Goal: Task Accomplishment & Management: Complete application form

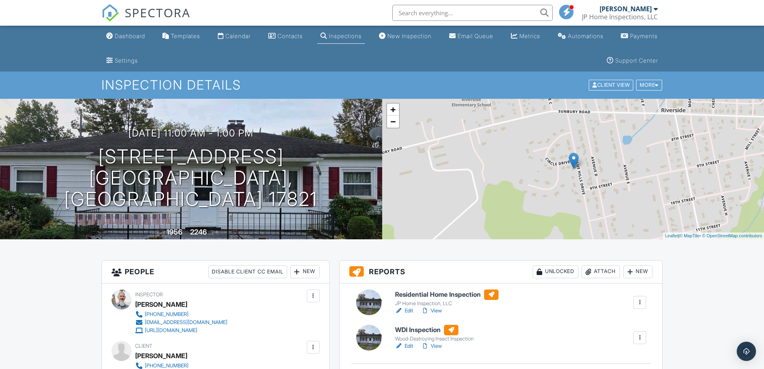
click at [412, 328] on h6 "WDI Inspection" at bounding box center [434, 329] width 79 height 10
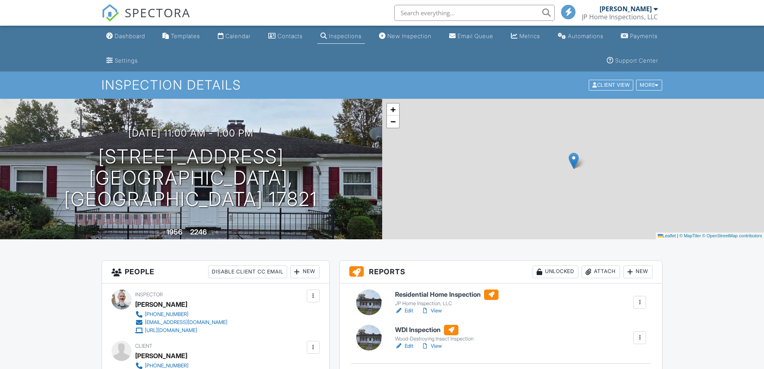
click at [454, 292] on h6 "Residential Home Inspection" at bounding box center [446, 294] width 103 height 10
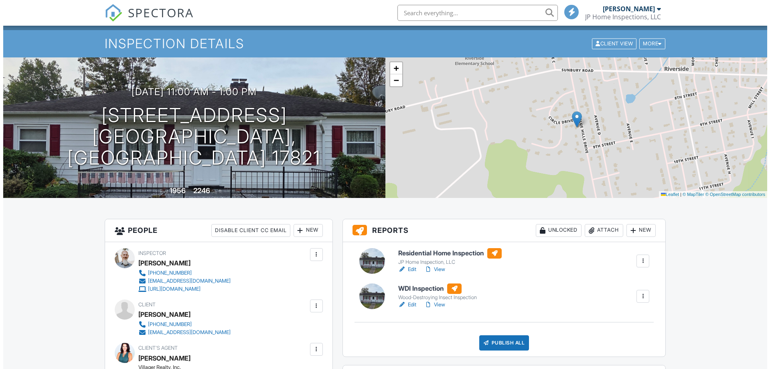
scroll to position [97, 0]
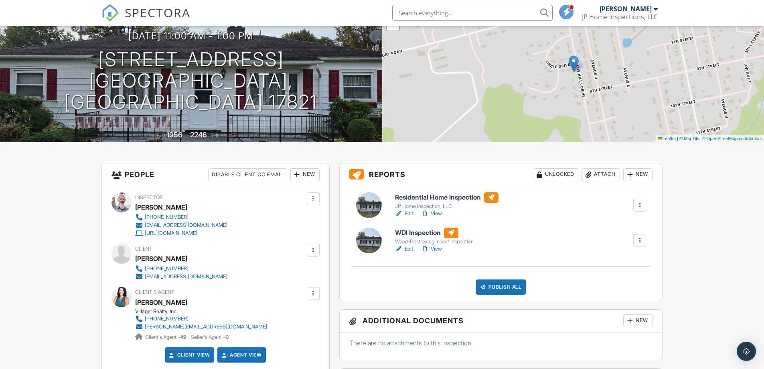
click at [507, 284] on div "Publish All" at bounding box center [501, 286] width 50 height 15
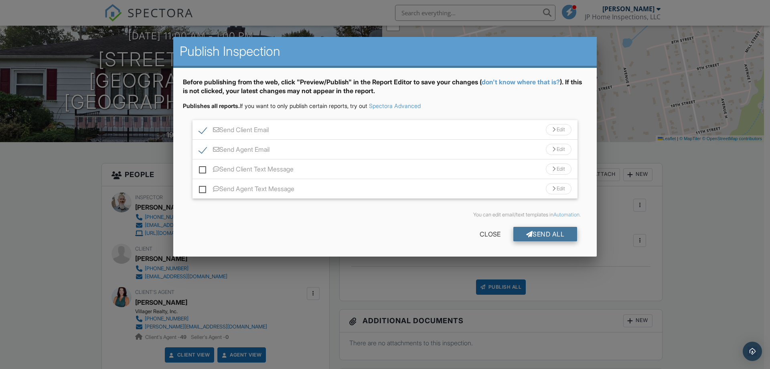
click at [553, 232] on div "Send All" at bounding box center [545, 234] width 64 height 14
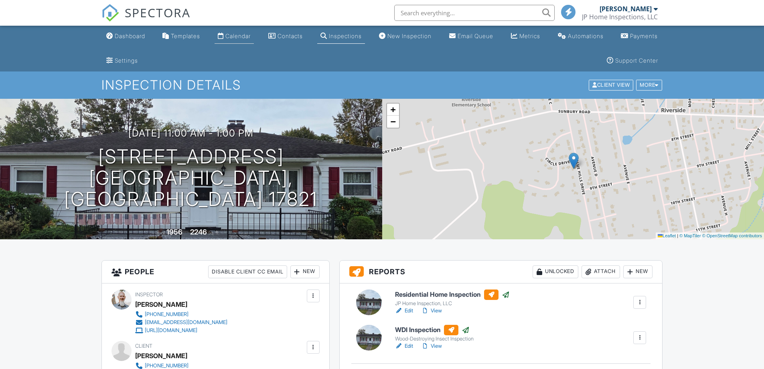
click at [243, 35] on div "Calendar" at bounding box center [237, 35] width 25 height 7
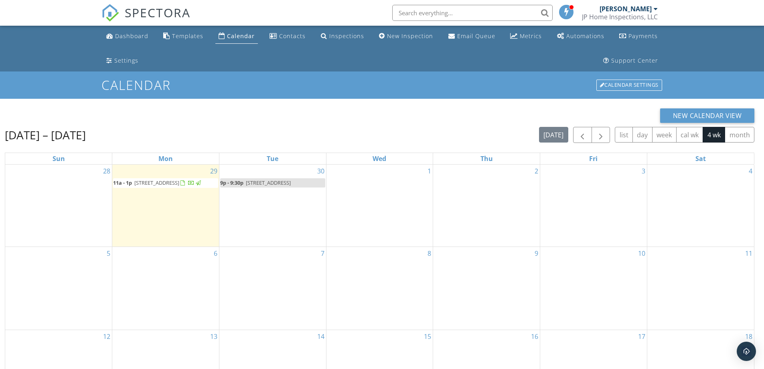
click at [385, 203] on div "1" at bounding box center [379, 205] width 107 height 82
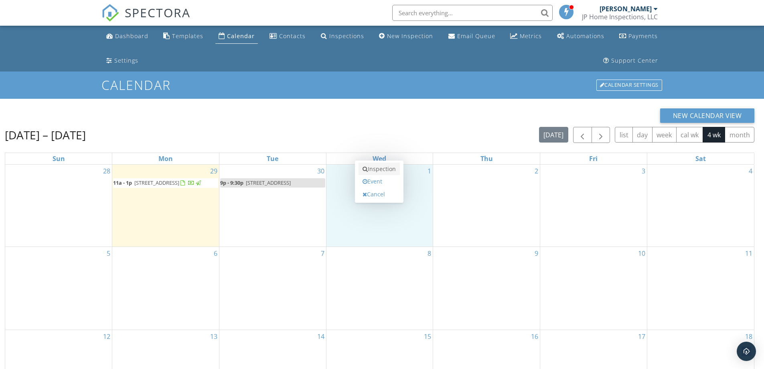
click at [383, 170] on link "Inspection" at bounding box center [379, 168] width 41 height 13
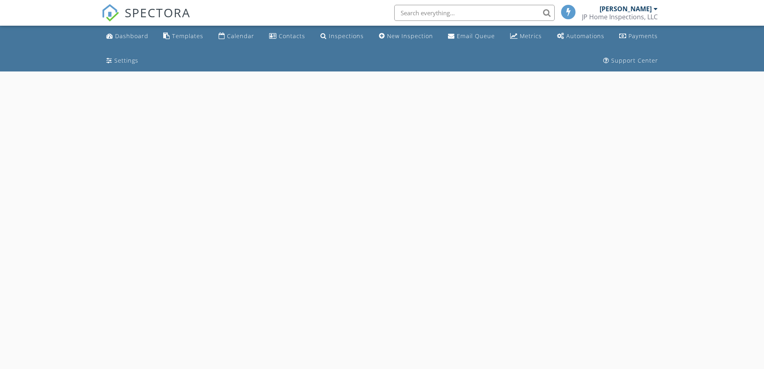
select select "9"
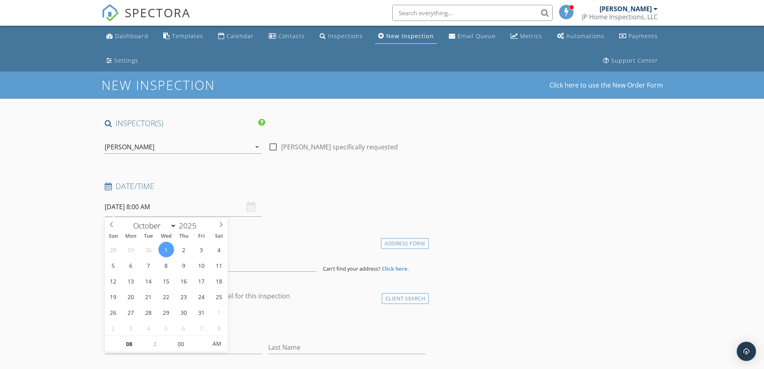
click at [155, 209] on input "10/01/2025 8:00 AM" at bounding box center [183, 207] width 157 height 20
type input "09"
type input "10/01/2025 9:00 AM"
click at [151, 338] on span at bounding box center [151, 340] width 6 height 8
type input "10"
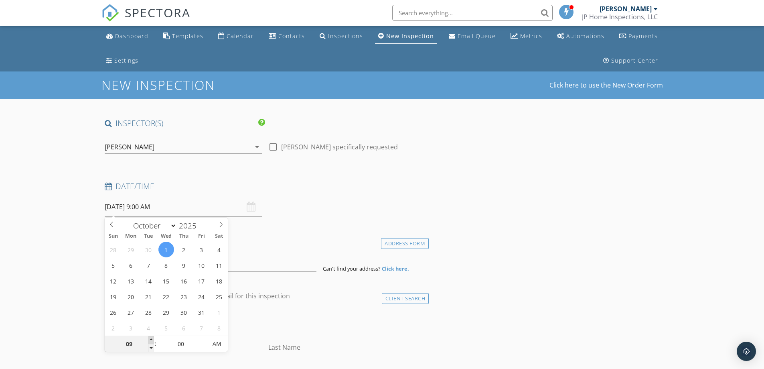
type input "10/01/2025 10:00 AM"
click at [151, 338] on span at bounding box center [151, 340] width 6 height 8
type input "05"
type input "10/01/2025 10:05 AM"
click at [203, 340] on span at bounding box center [203, 340] width 6 height 8
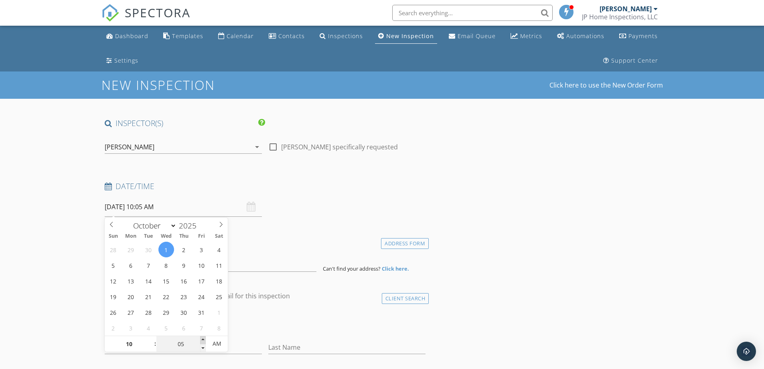
type input "10"
type input "10/01/2025 10:10 AM"
click at [203, 340] on span at bounding box center [203, 340] width 6 height 8
type input "15"
type input "[DATE] 10:15 AM"
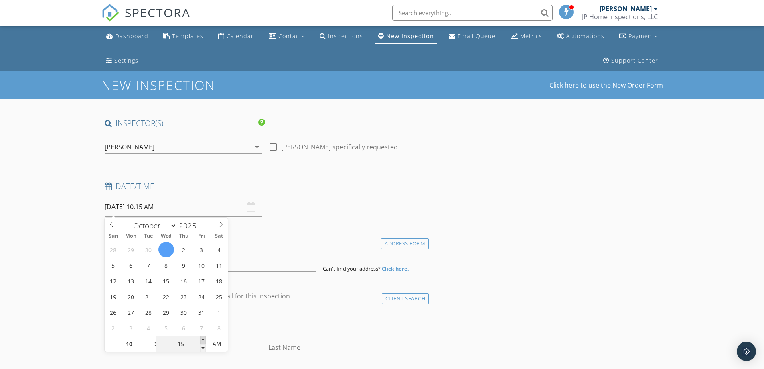
click at [203, 340] on span at bounding box center [203, 340] width 6 height 8
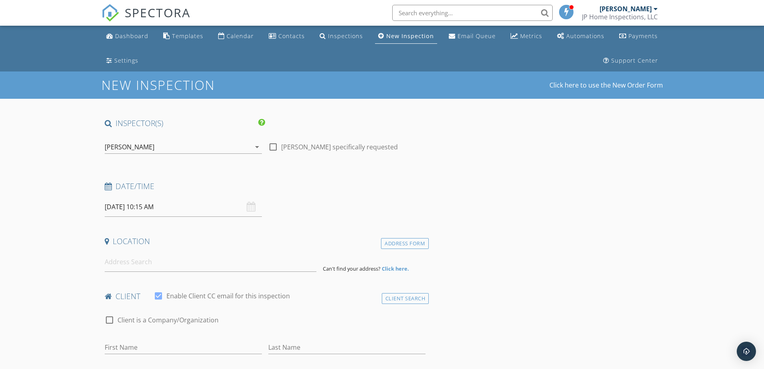
click at [141, 265] on input at bounding box center [211, 262] width 212 height 20
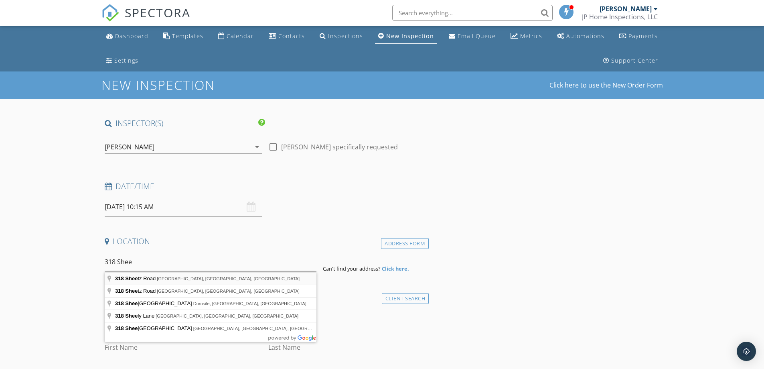
type input "318 Sheetz Road, Halifax, PA, USA"
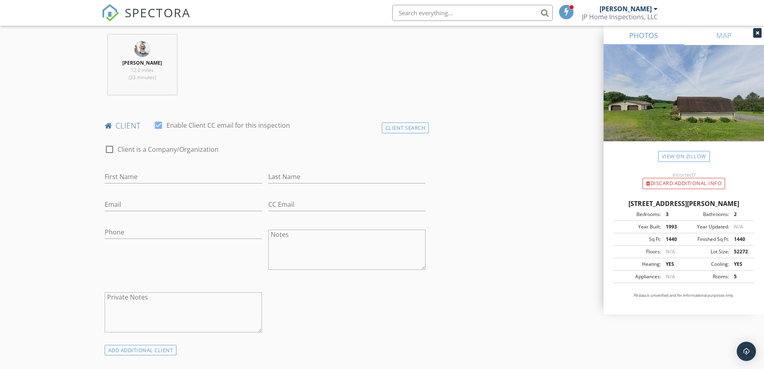
scroll to position [350, 0]
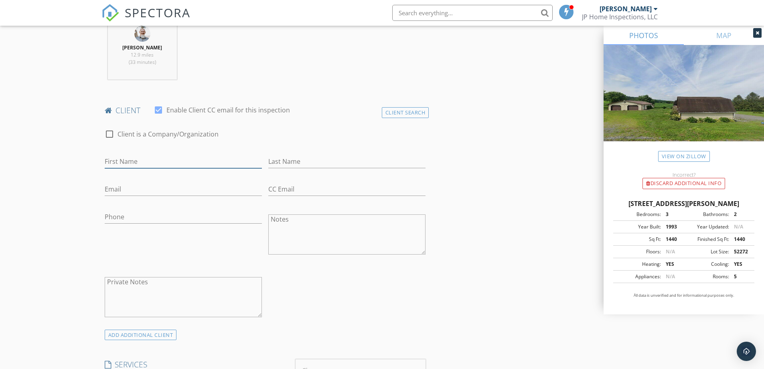
click at [167, 162] on input "First Name" at bounding box center [183, 161] width 157 height 13
type input "[PERSON_NAME]"
type input "Bell"
type input "sara60adb2@gmail.com"
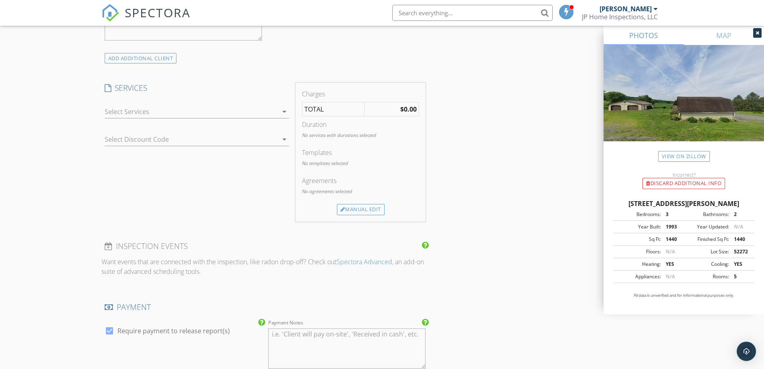
scroll to position [628, 0]
type input "[PHONE_NUMBER]"
click at [163, 107] on div at bounding box center [191, 109] width 173 height 13
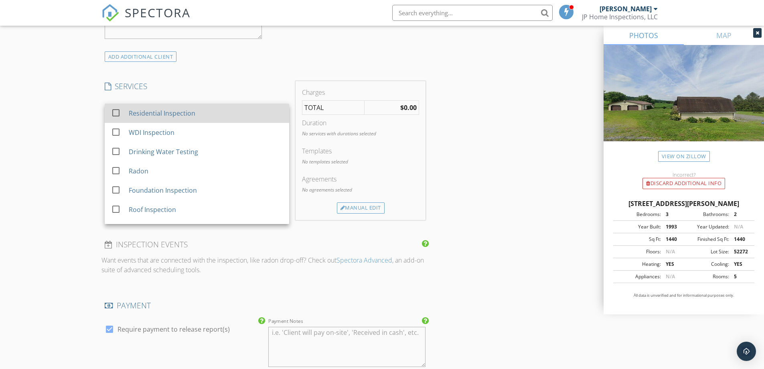
click at [115, 116] on div at bounding box center [116, 113] width 14 height 14
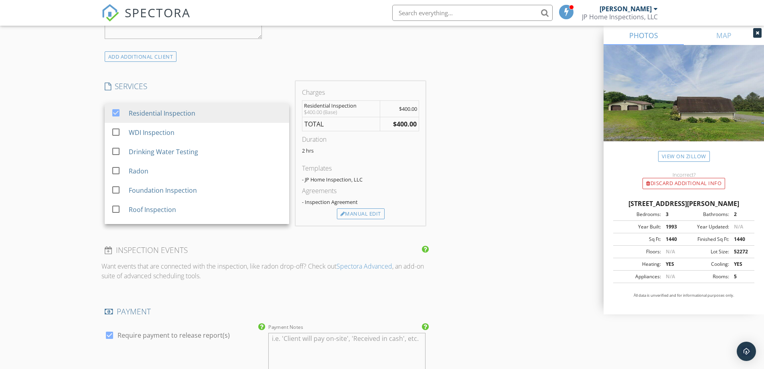
click at [85, 112] on div "New Inspection Click here to use the New Order Form INSPECTOR(S) check_box Jami…" at bounding box center [382, 168] width 764 height 1449
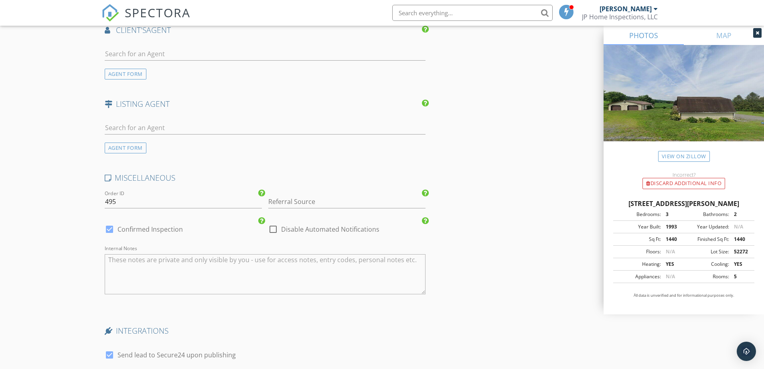
scroll to position [1012, 0]
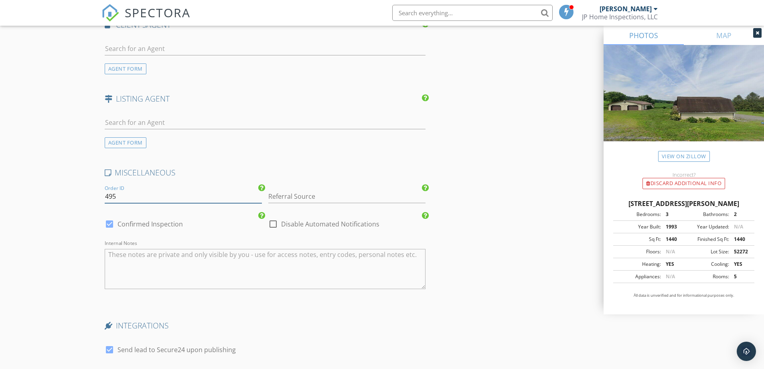
click at [142, 197] on input "495" at bounding box center [183, 196] width 157 height 13
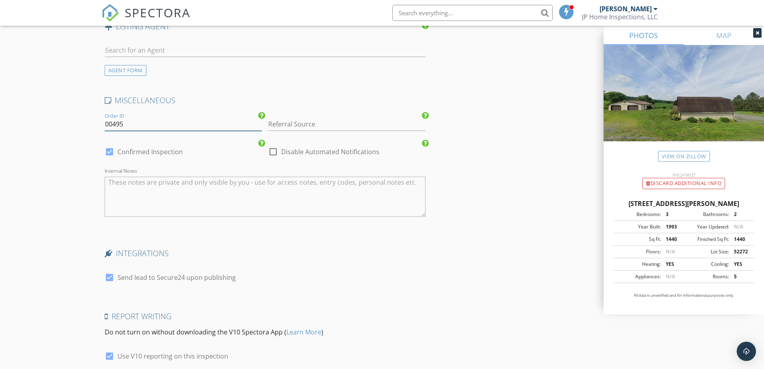
scroll to position [1152, 0]
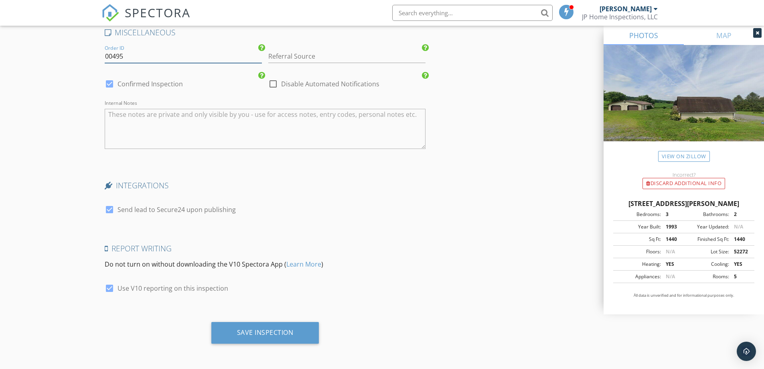
type input "00495"
click at [118, 118] on textarea "Internal Notes" at bounding box center [265, 129] width 321 height 40
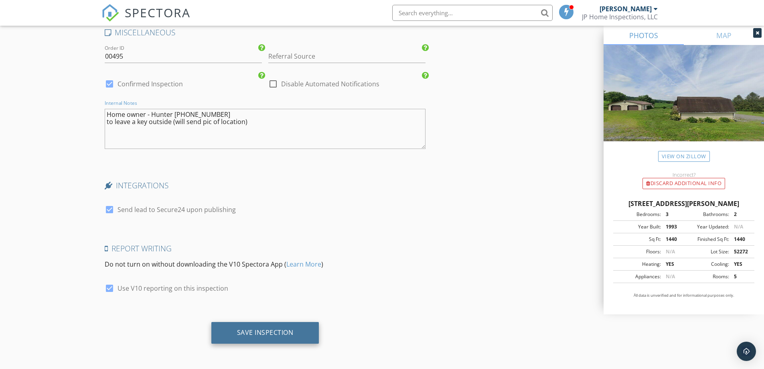
type textarea "Home owner - Hunter 717-409-0645 to leave a key outside (will send pic of locat…"
click at [267, 335] on div "Save Inspection" at bounding box center [265, 332] width 57 height 8
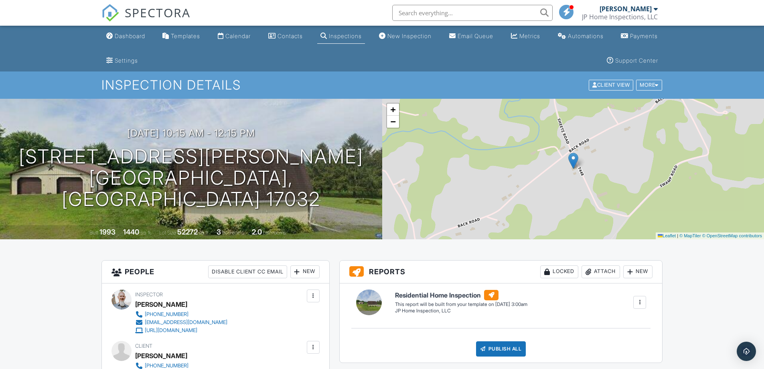
click at [349, 34] on div "Inspections" at bounding box center [345, 35] width 33 height 7
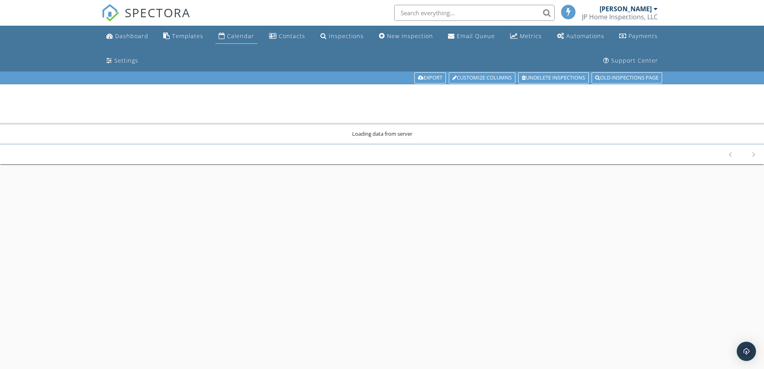
click at [251, 34] on div "Calendar" at bounding box center [240, 36] width 27 height 8
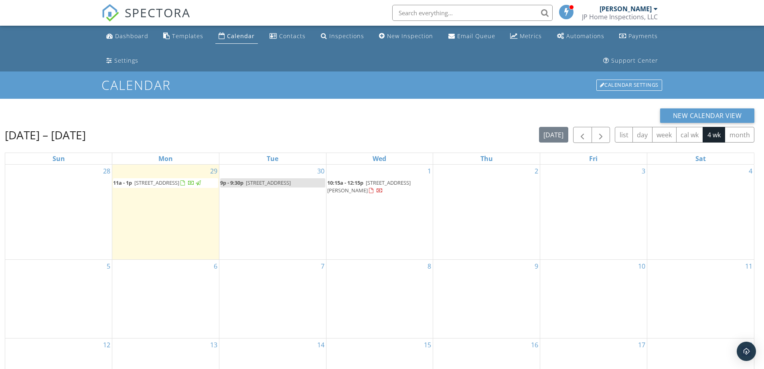
click at [353, 210] on div "1 10:15a - 12:15p [STREET_ADDRESS][PERSON_NAME]" at bounding box center [379, 211] width 107 height 95
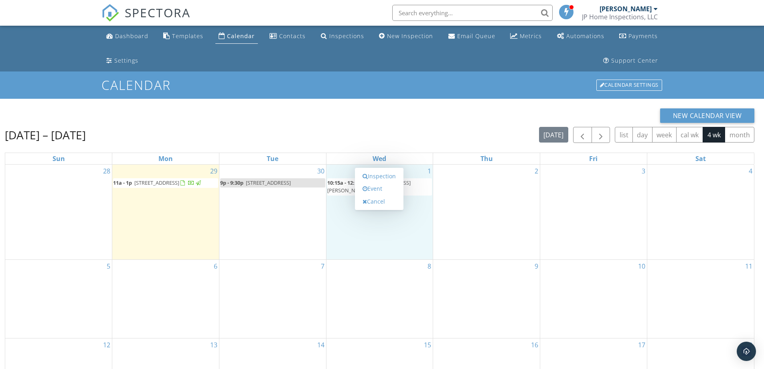
click at [349, 118] on div "New Calendar View" at bounding box center [380, 115] width 750 height 14
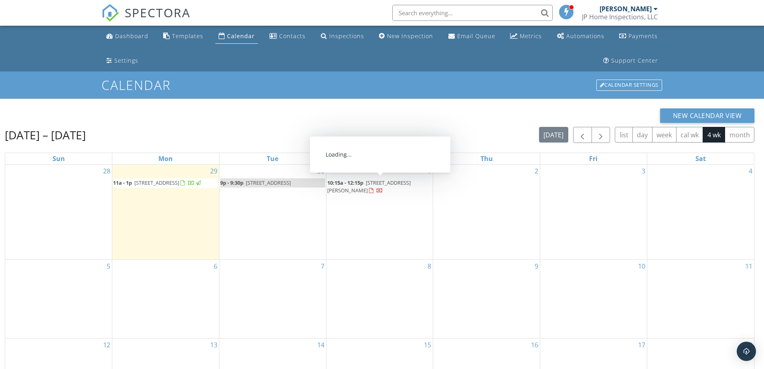
click at [365, 204] on div "1 10:15a - 12:15p [STREET_ADDRESS][PERSON_NAME]" at bounding box center [379, 211] width 107 height 95
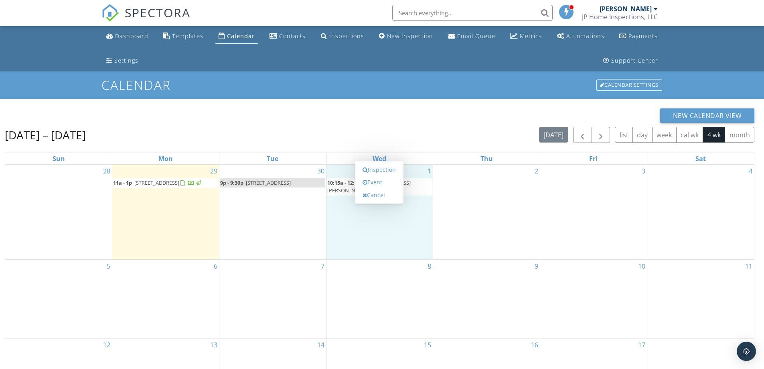
click at [287, 110] on div "New Calendar View" at bounding box center [380, 115] width 750 height 14
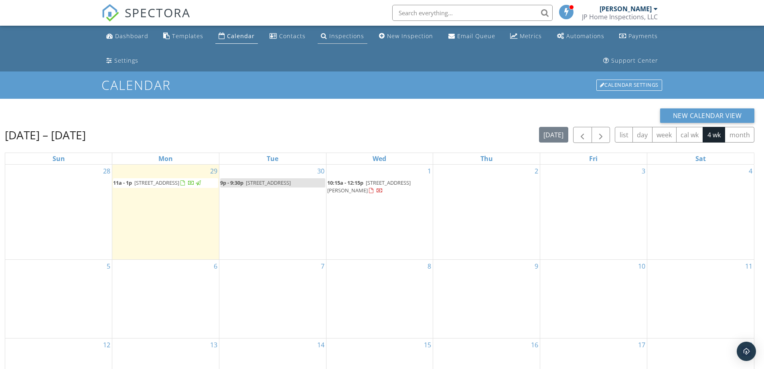
click at [345, 32] on div "Inspections" at bounding box center [346, 36] width 35 height 8
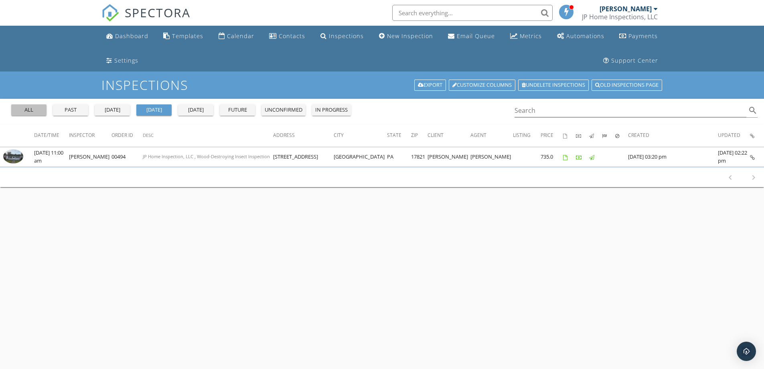
click at [32, 107] on div "all" at bounding box center [28, 110] width 29 height 8
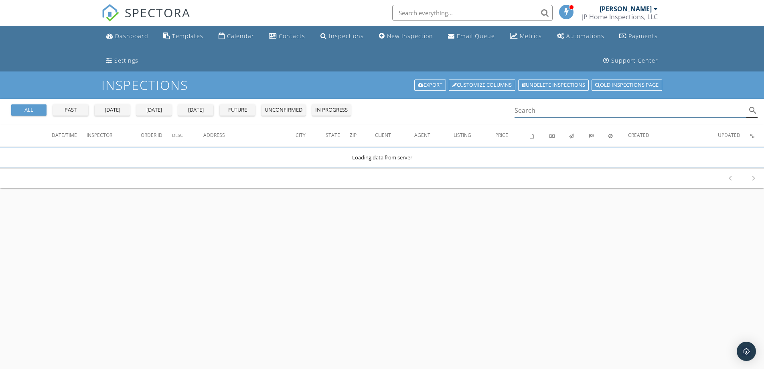
click at [566, 113] on input "Search" at bounding box center [631, 110] width 232 height 13
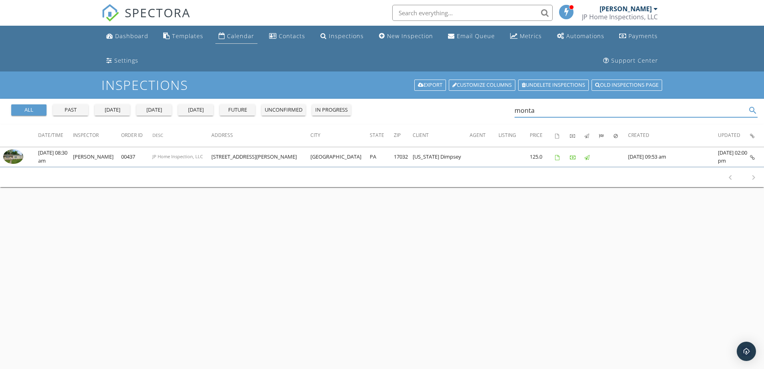
type input "monta"
click at [236, 36] on div "Calendar" at bounding box center [240, 36] width 27 height 8
